Goal: Contribute content: Contribute content

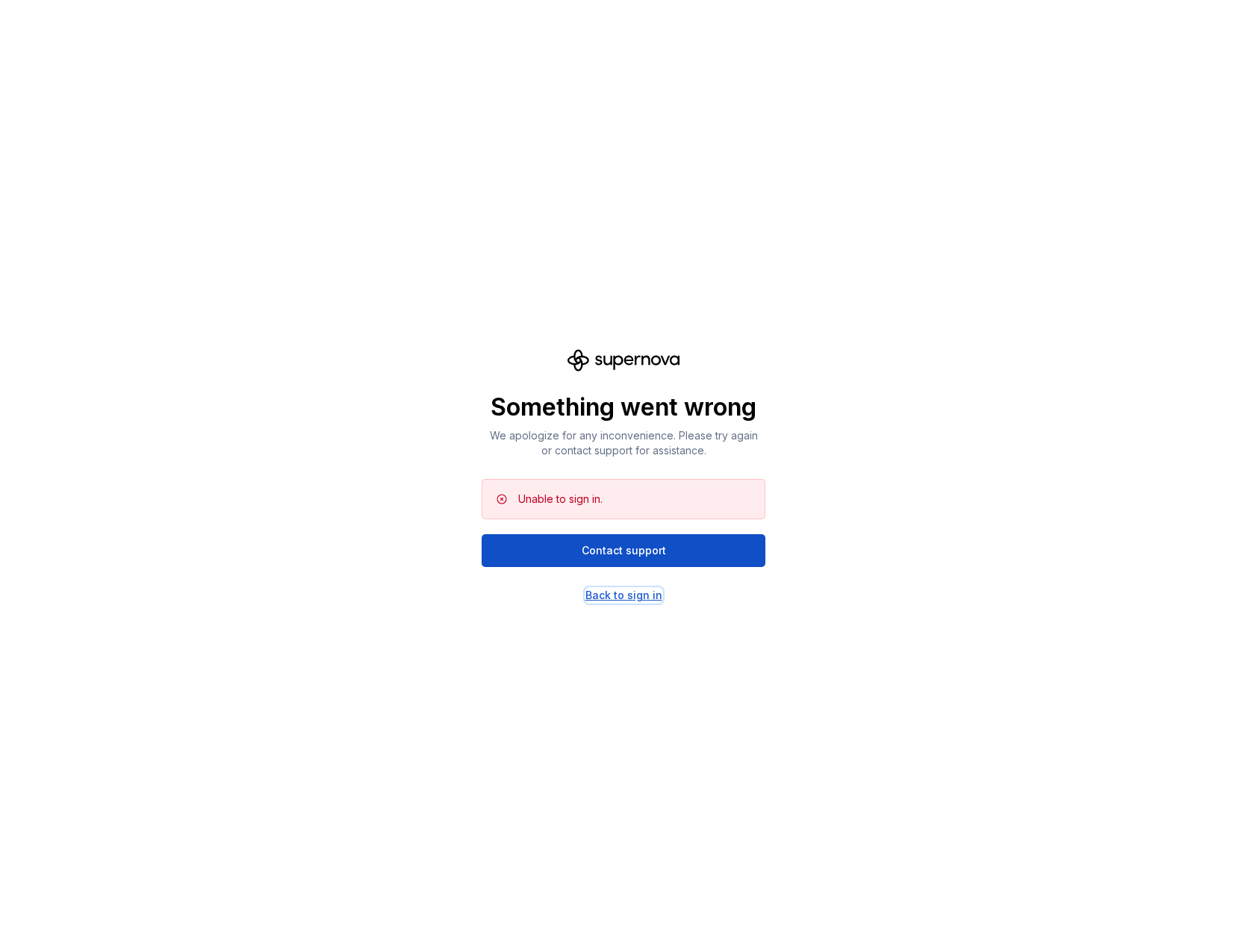
click at [606, 589] on div "Back to sign in" at bounding box center [624, 595] width 77 height 15
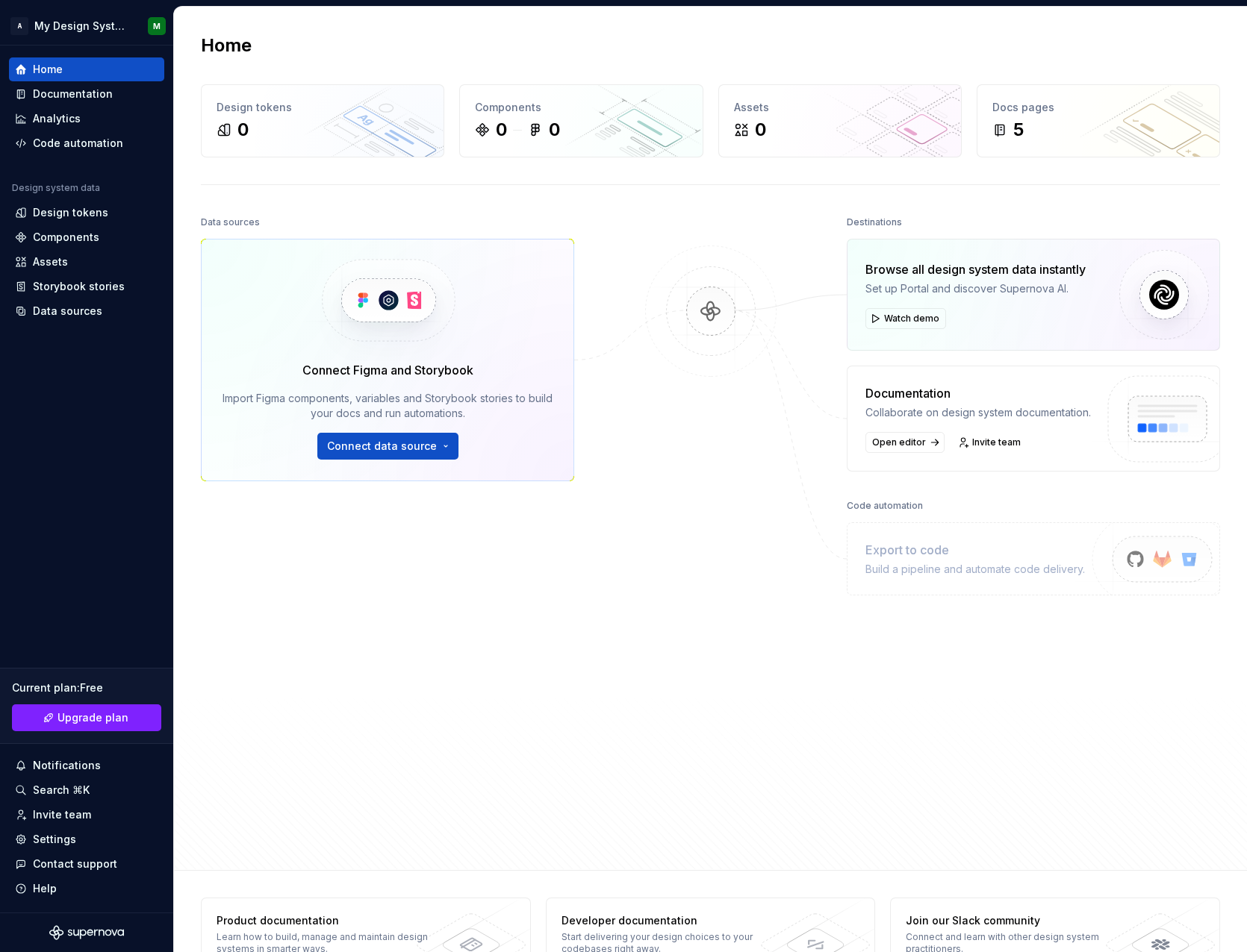
click at [404, 557] on div "Data sources Connect Figma and Storybook Import Figma components, variables and…" at bounding box center [388, 498] width 374 height 572
click at [377, 545] on div "Data sources Connect Figma and Storybook Import Figma components, variables and…" at bounding box center [388, 498] width 374 height 572
click at [362, 545] on div "Data sources Connect Figma and Storybook Import Figma components, variables and…" at bounding box center [388, 498] width 374 height 572
click at [324, 545] on div "Data sources Connect Figma and Storybook Import Figma components, variables and…" at bounding box center [388, 498] width 374 height 572
click at [69, 93] on div "Documentation" at bounding box center [72, 94] width 80 height 15
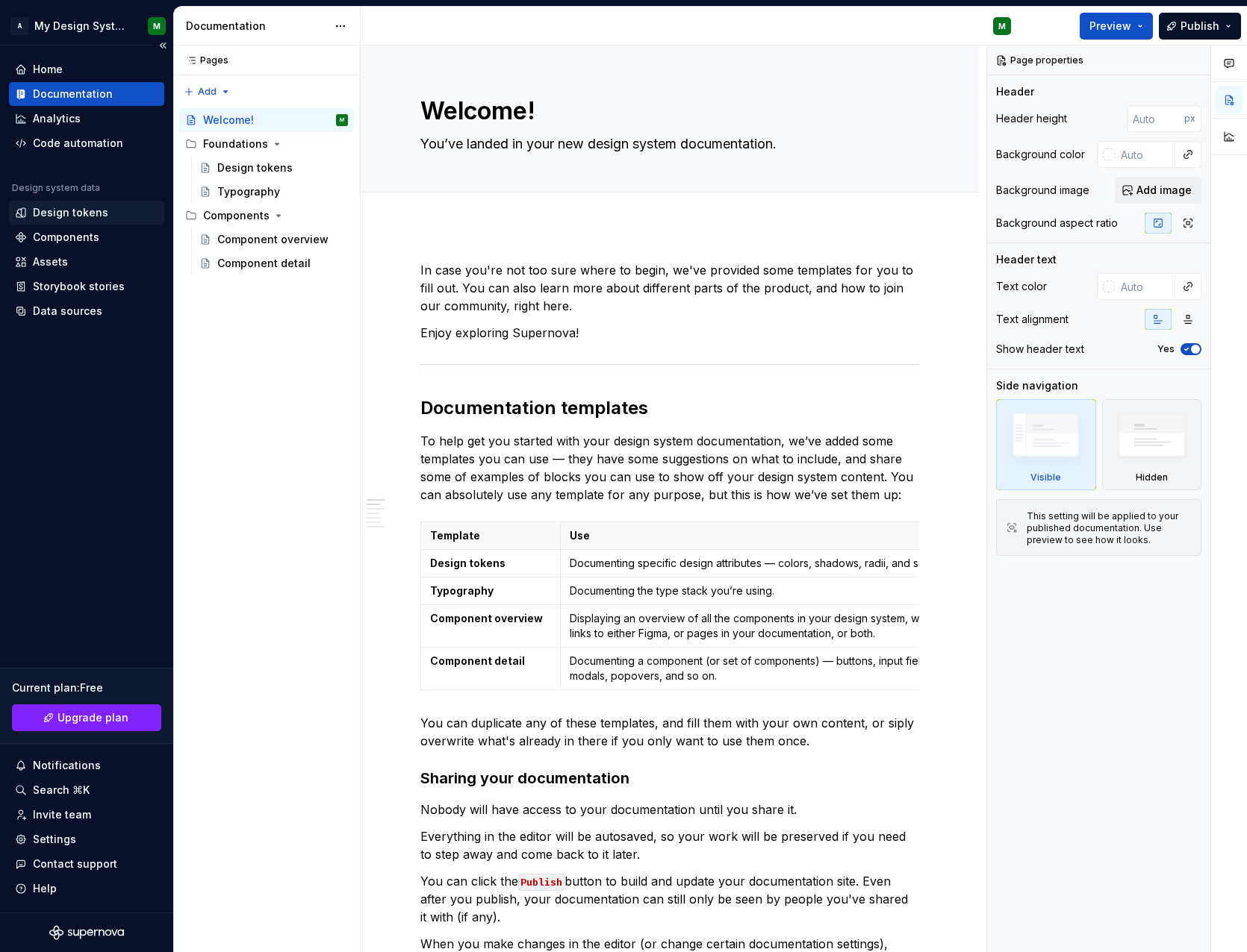
click at [56, 205] on div "Design tokens" at bounding box center [70, 212] width 75 height 15
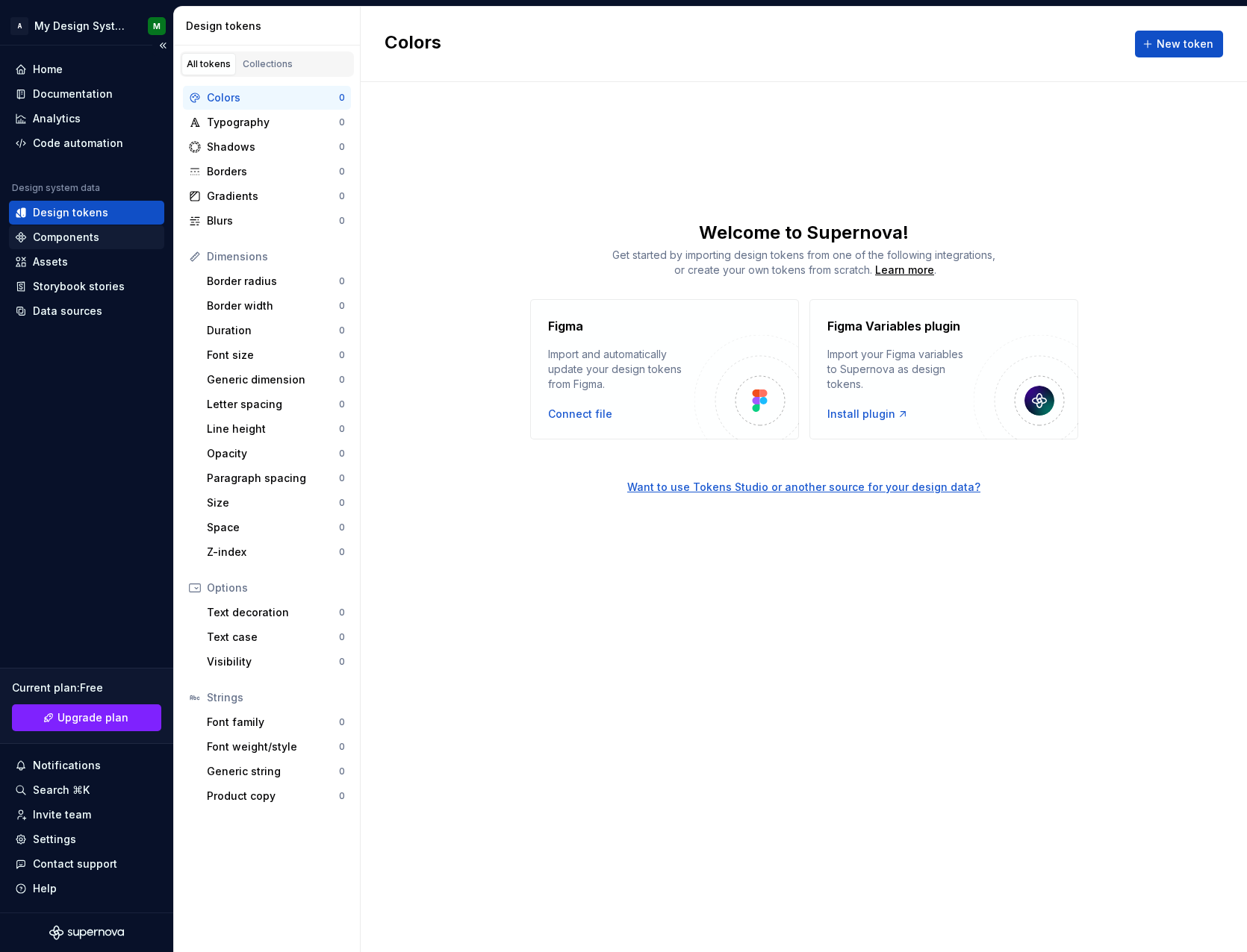
click at [57, 236] on div "Components" at bounding box center [66, 237] width 67 height 15
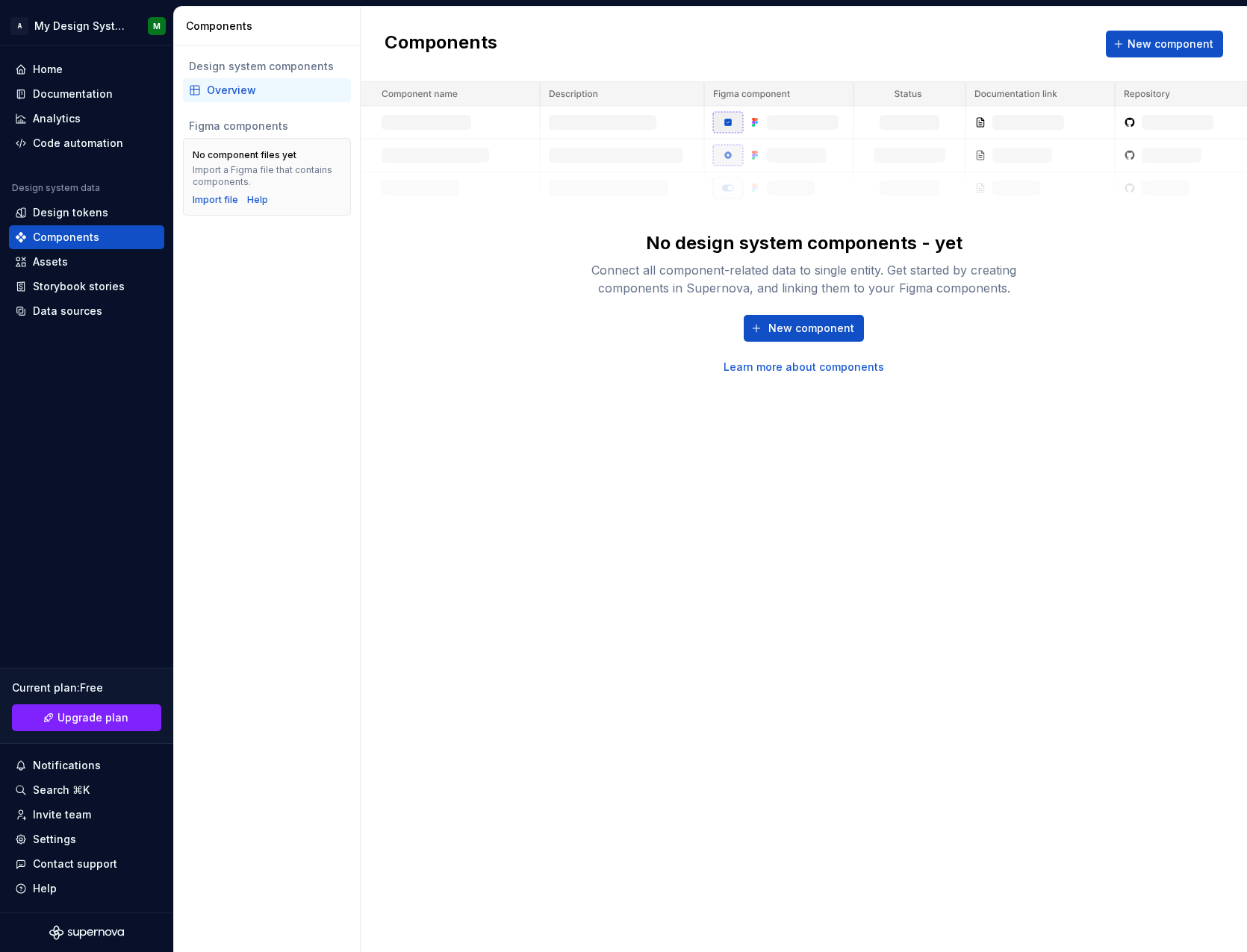
drag, startPoint x: 666, startPoint y: 337, endPoint x: 634, endPoint y: 319, distance: 36.7
click at [666, 337] on div "New component Learn more about components" at bounding box center [804, 345] width 478 height 60
click at [1185, 40] on span "New component" at bounding box center [1171, 44] width 86 height 15
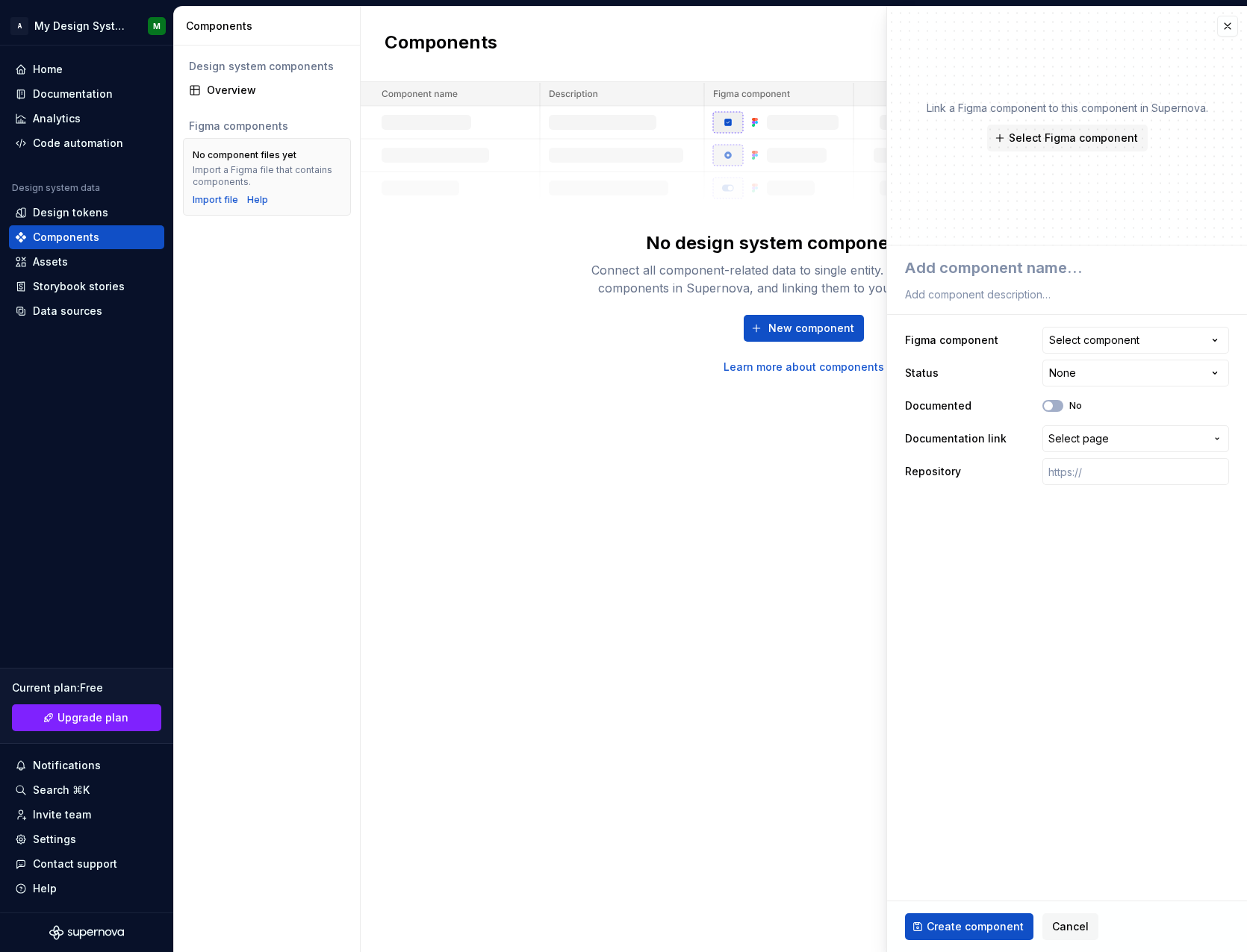
type textarea "*"
click at [1226, 28] on button "button" at bounding box center [1228, 26] width 21 height 21
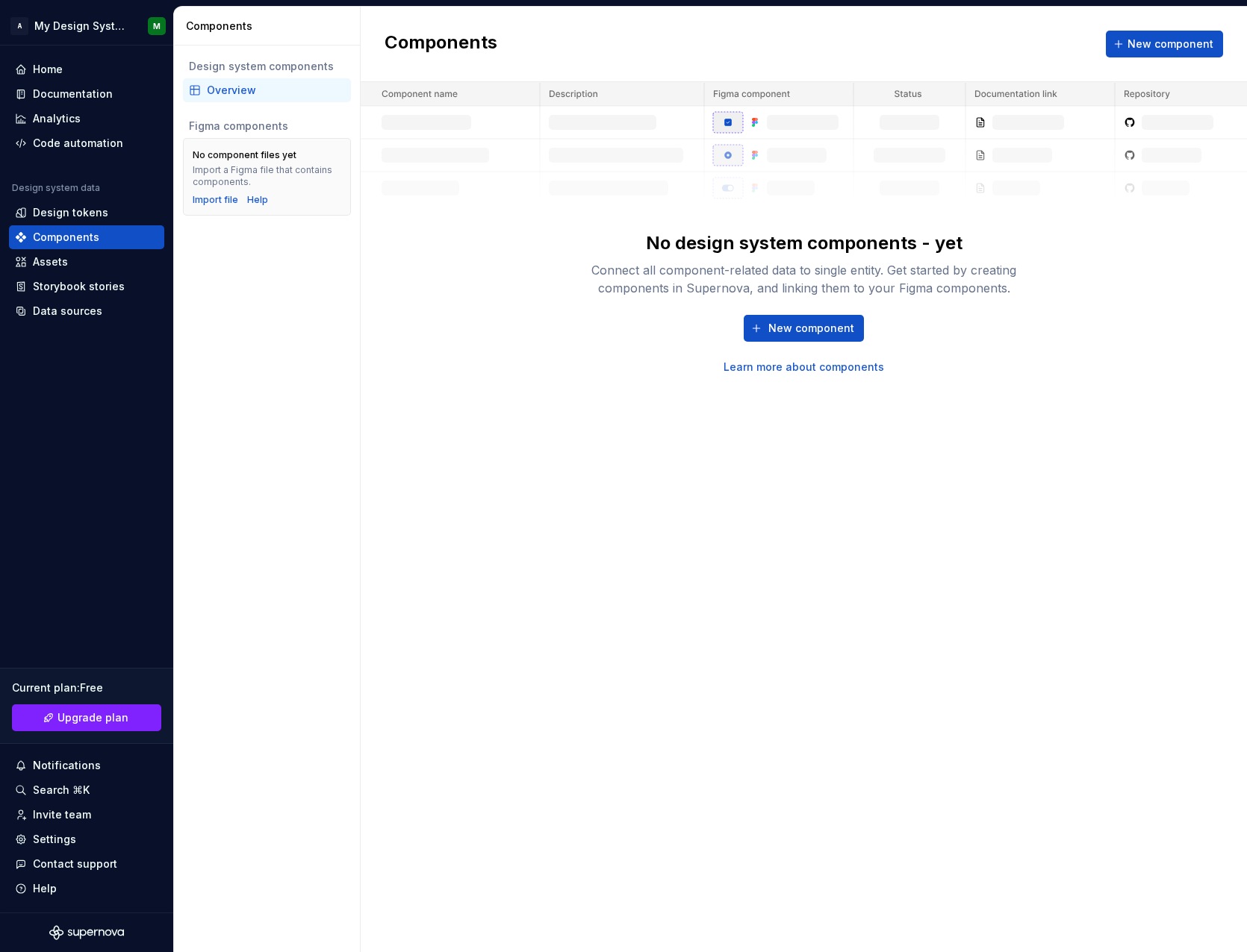
click at [566, 312] on div "No design system components - yet Connect all component-related data to single …" at bounding box center [804, 302] width 478 height 143
